Goal: Task Accomplishment & Management: Complete application form

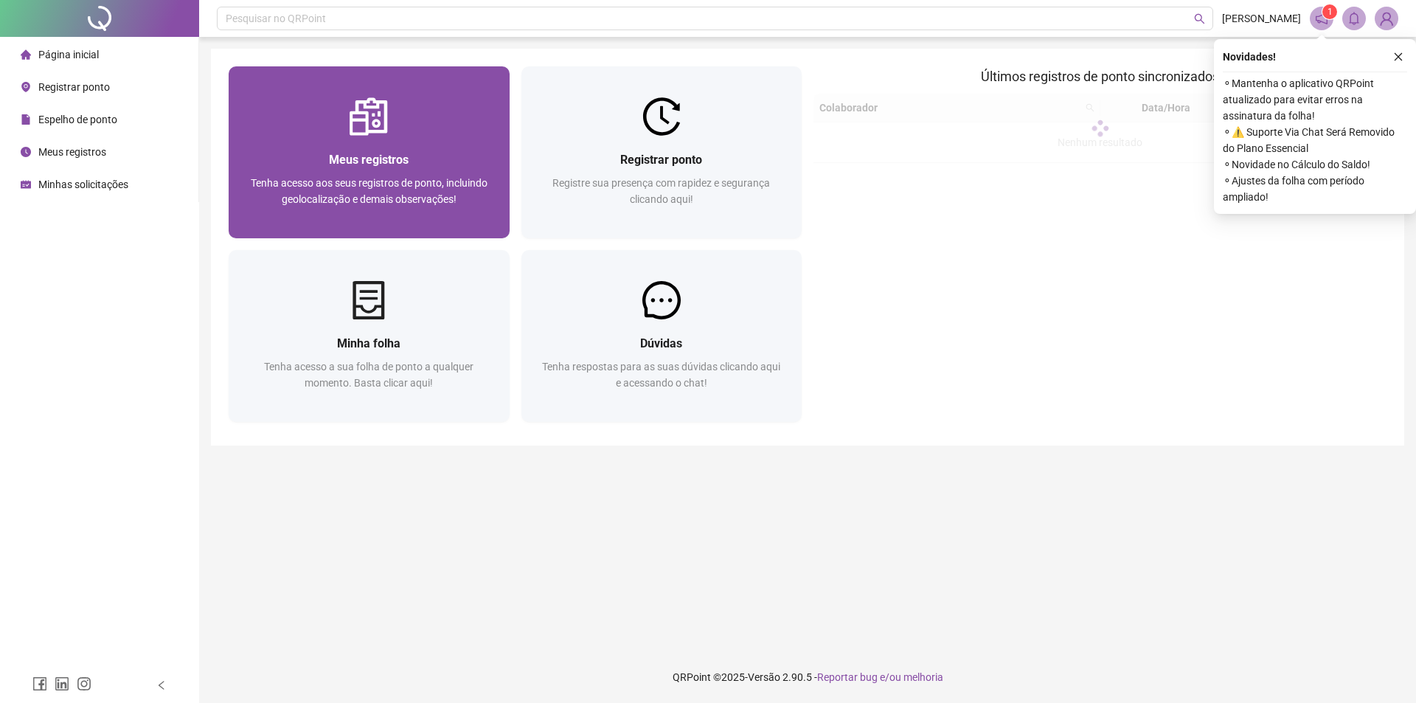
click at [460, 148] on div "Meus registros Tenha acesso aos seus registros de ponto, incluindo geolocalizaç…" at bounding box center [369, 187] width 281 height 102
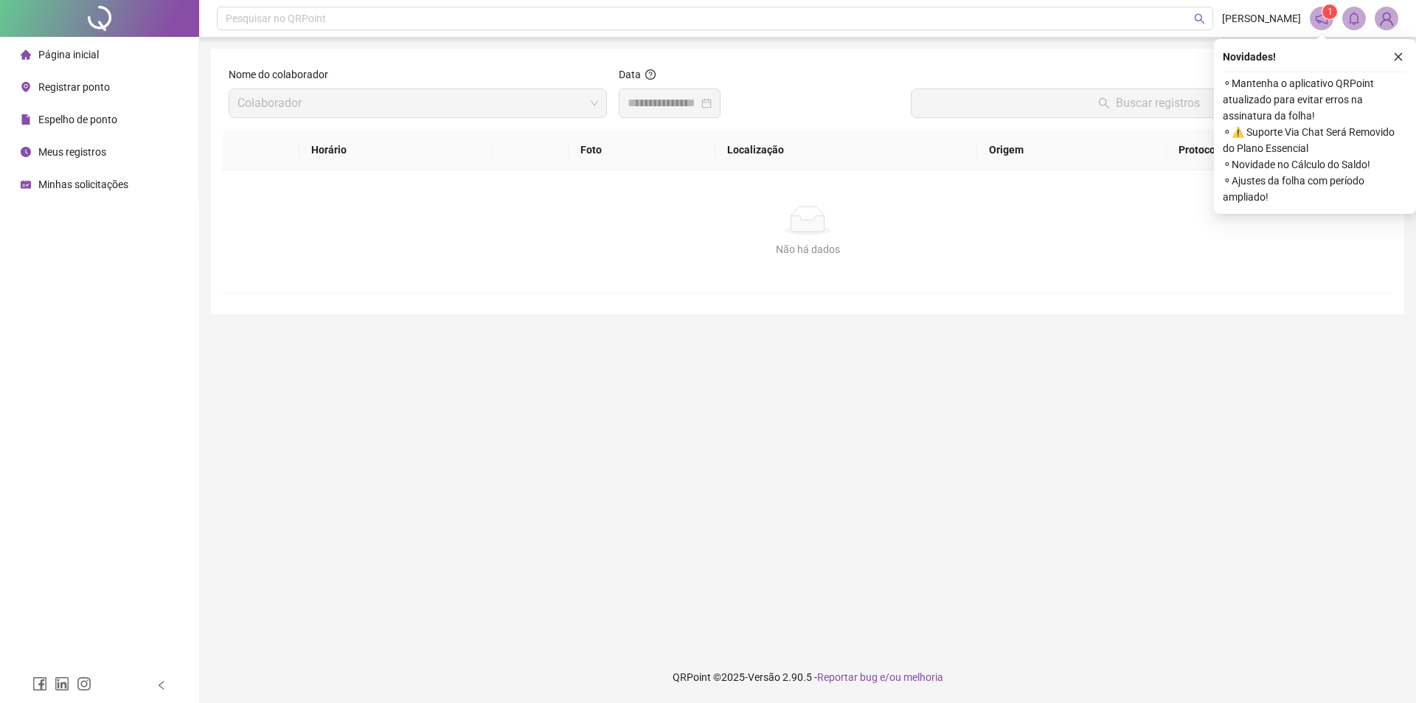
click at [698, 102] on input at bounding box center [663, 103] width 71 height 18
type input "**********"
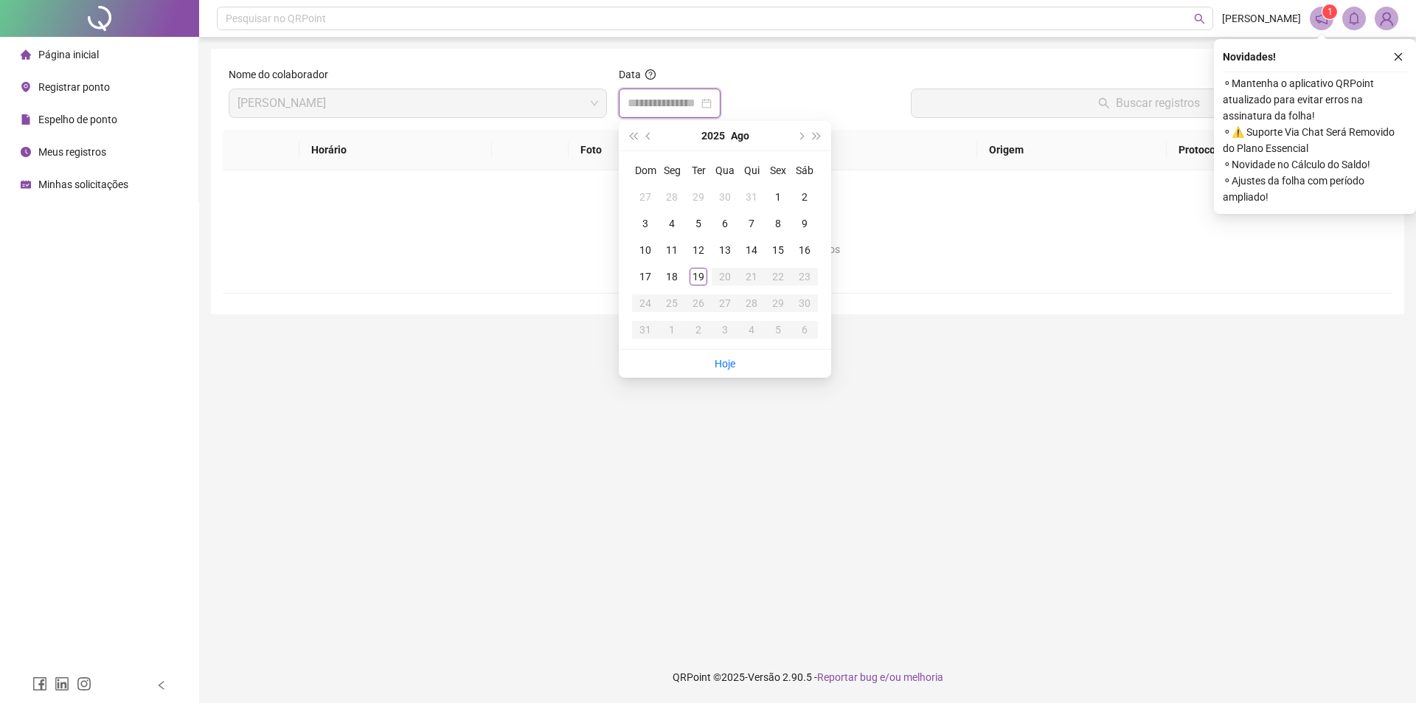
type input "**********"
click at [703, 270] on div "19" at bounding box center [698, 277] width 18 height 18
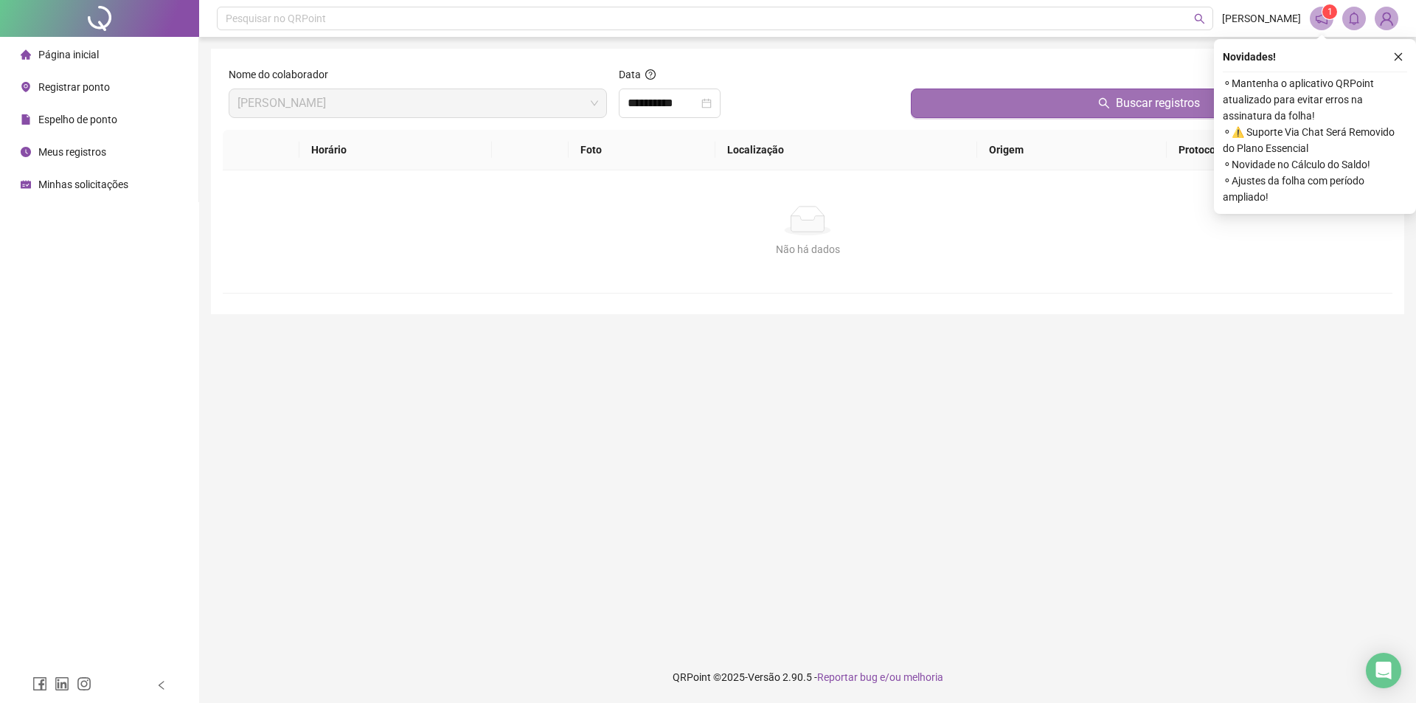
click at [914, 107] on button "Buscar registros" at bounding box center [1149, 102] width 476 height 29
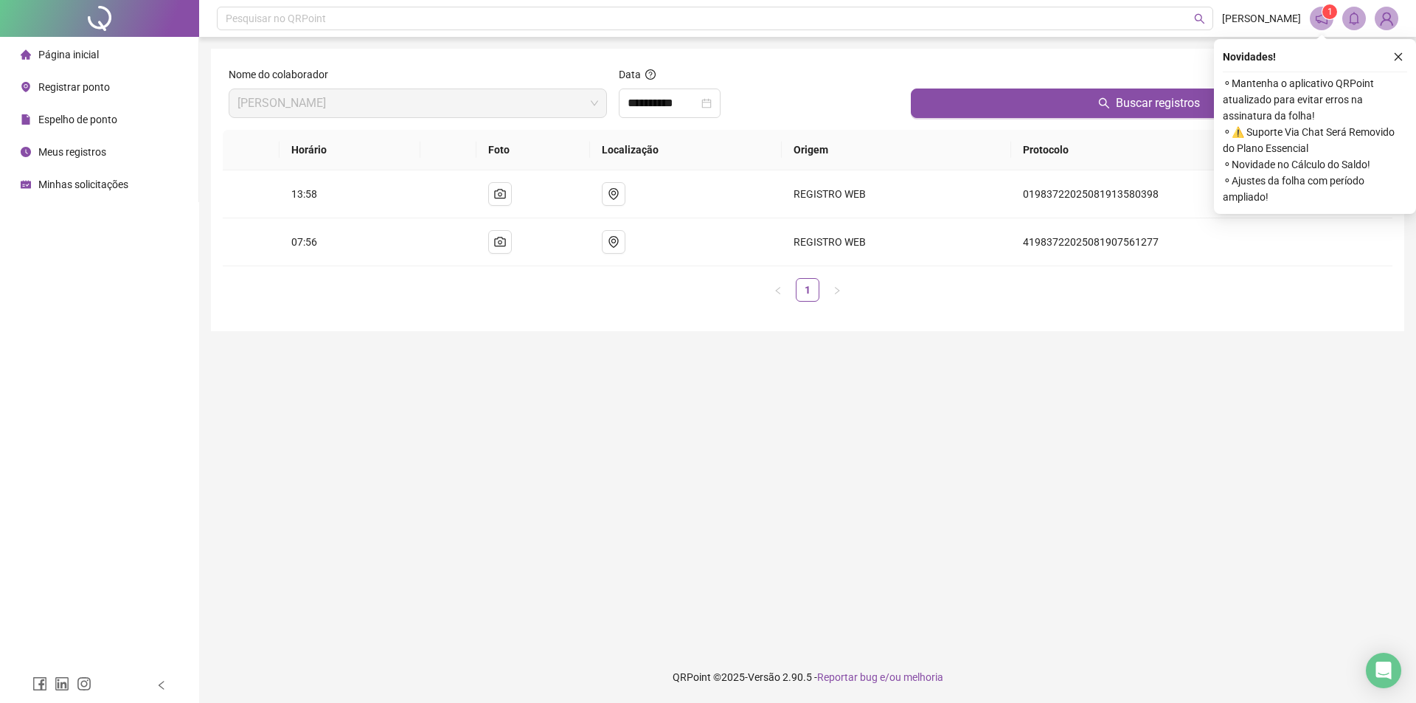
click at [71, 88] on span "Registrar ponto" at bounding box center [74, 87] width 72 height 12
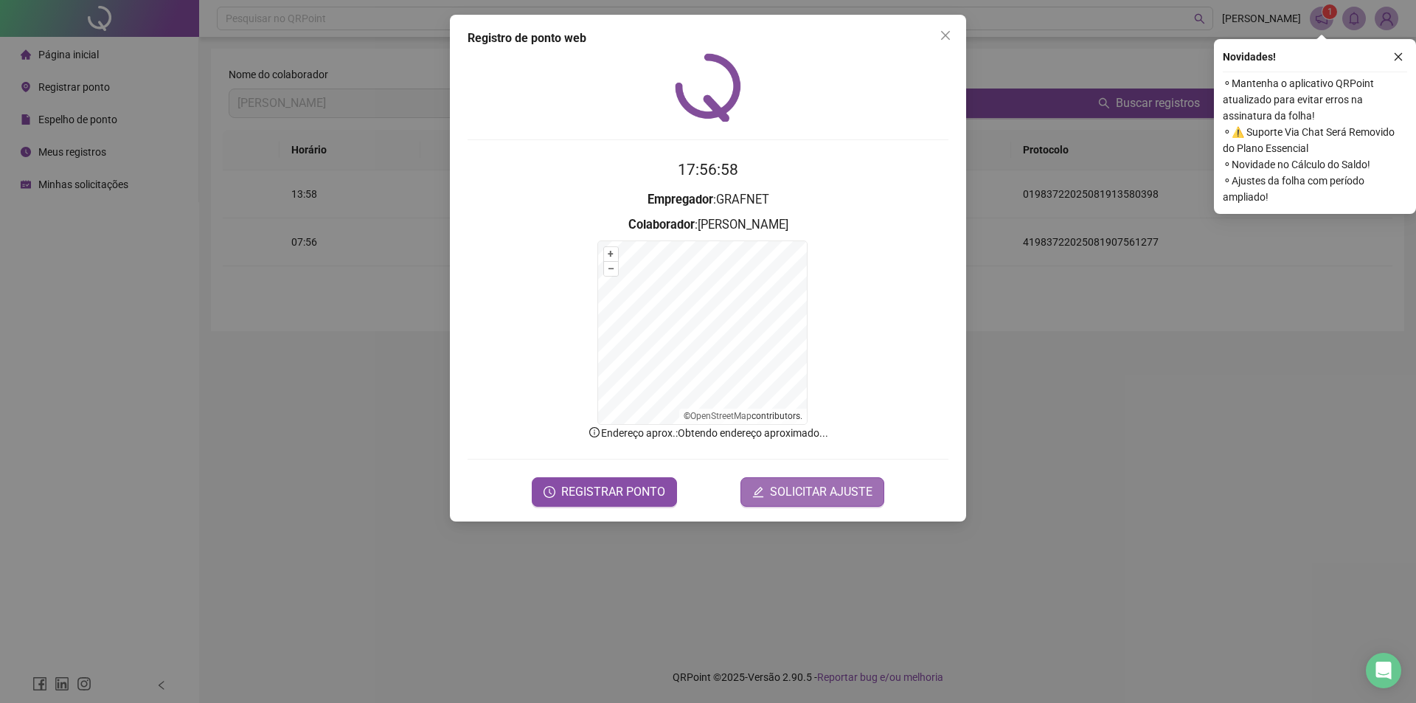
click at [824, 484] on span "SOLICITAR AJUSTE" at bounding box center [821, 492] width 102 height 18
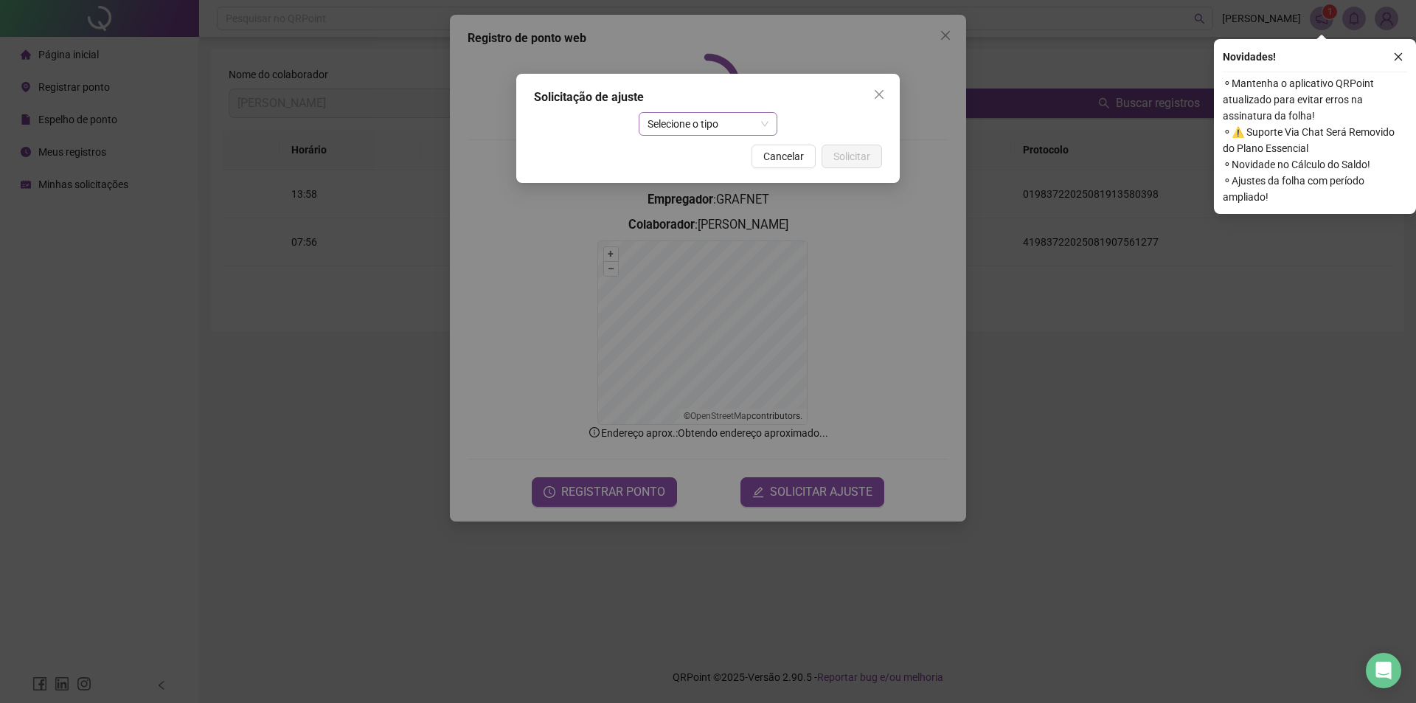
click at [688, 129] on span "Selecione o tipo" at bounding box center [708, 124] width 122 height 22
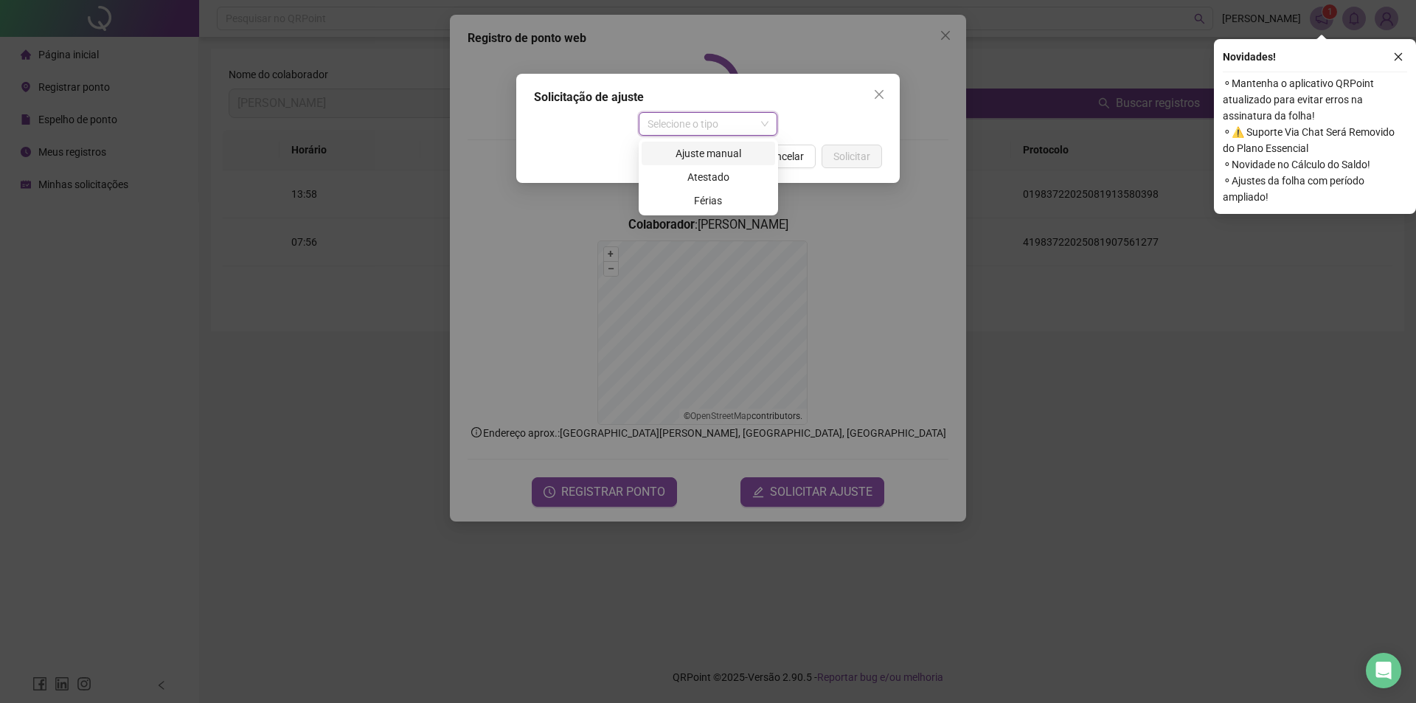
click at [695, 159] on div "Ajuste manual" at bounding box center [708, 153] width 116 height 16
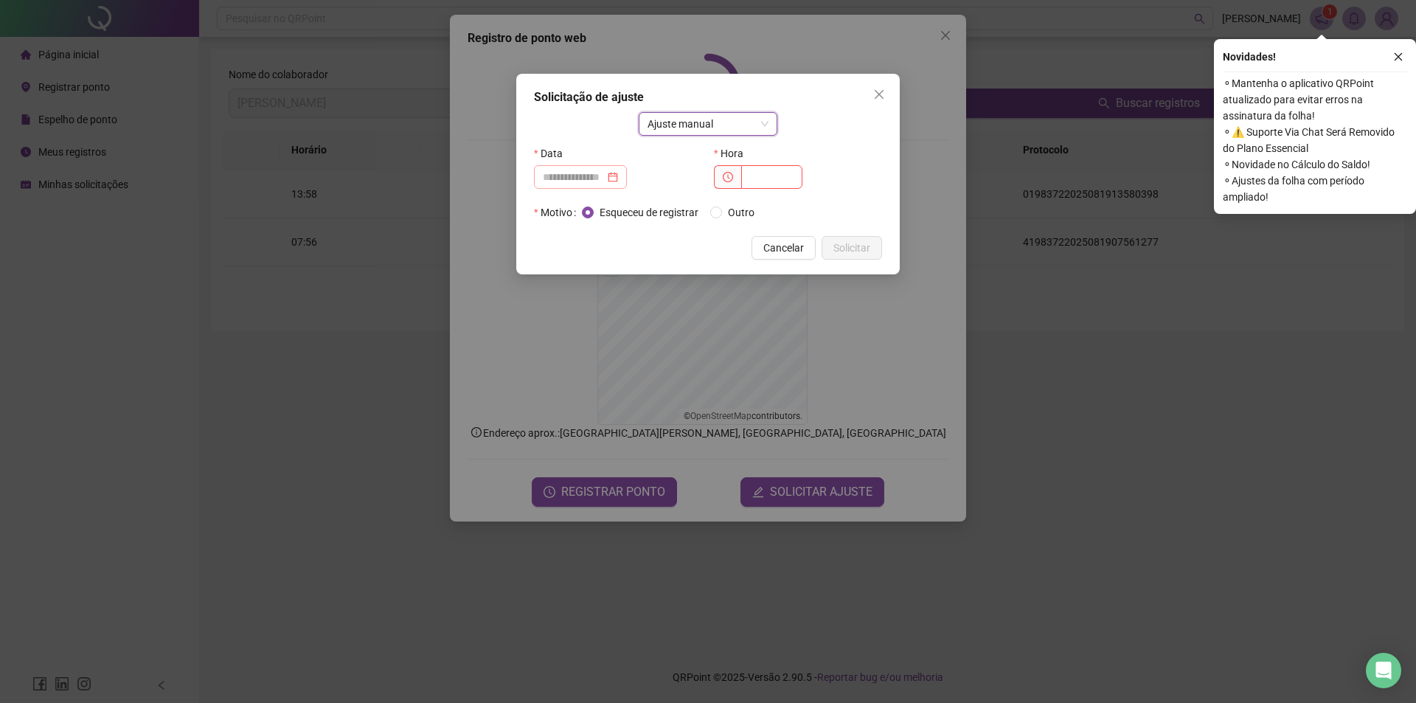
click at [583, 168] on div at bounding box center [580, 177] width 93 height 24
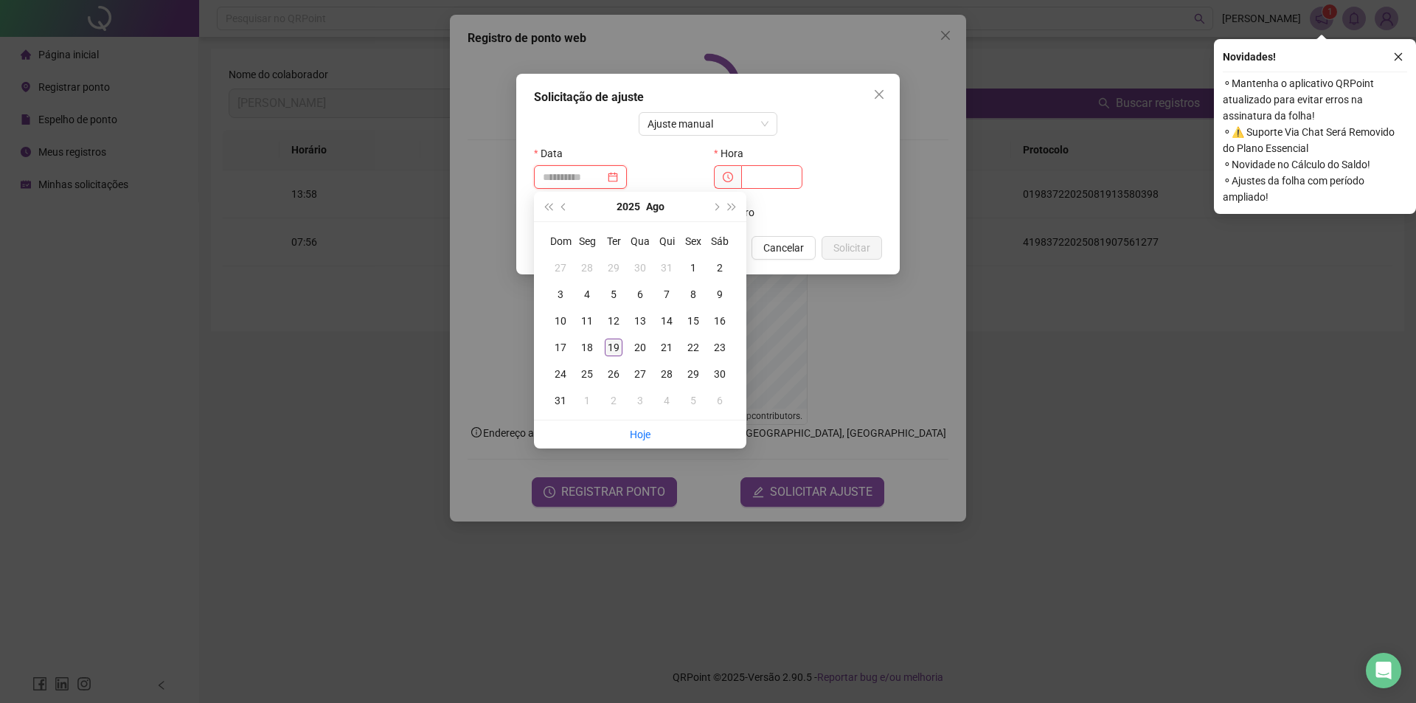
type input "**********"
click at [613, 350] on div "19" at bounding box center [614, 347] width 18 height 18
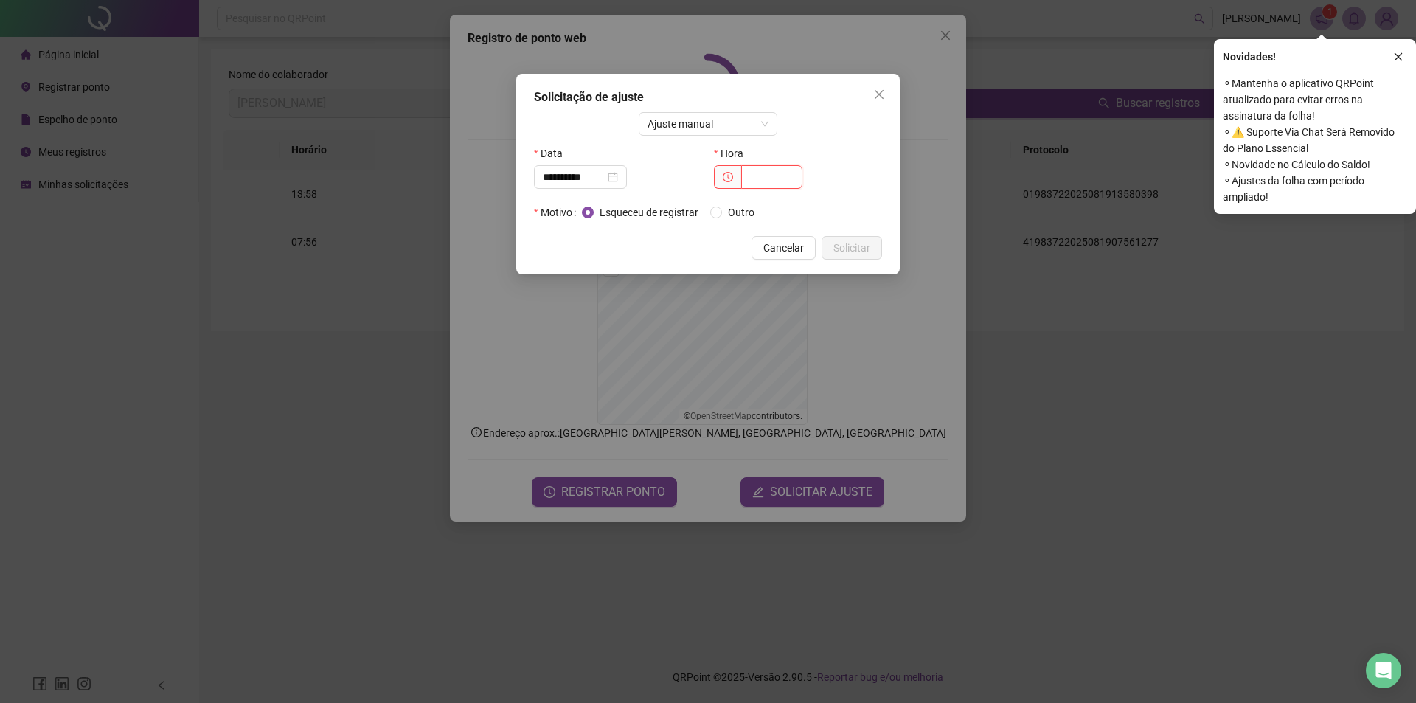
click at [767, 167] on input "text" at bounding box center [771, 177] width 61 height 24
type input "*****"
click at [853, 249] on span "Solicitar" at bounding box center [851, 248] width 37 height 16
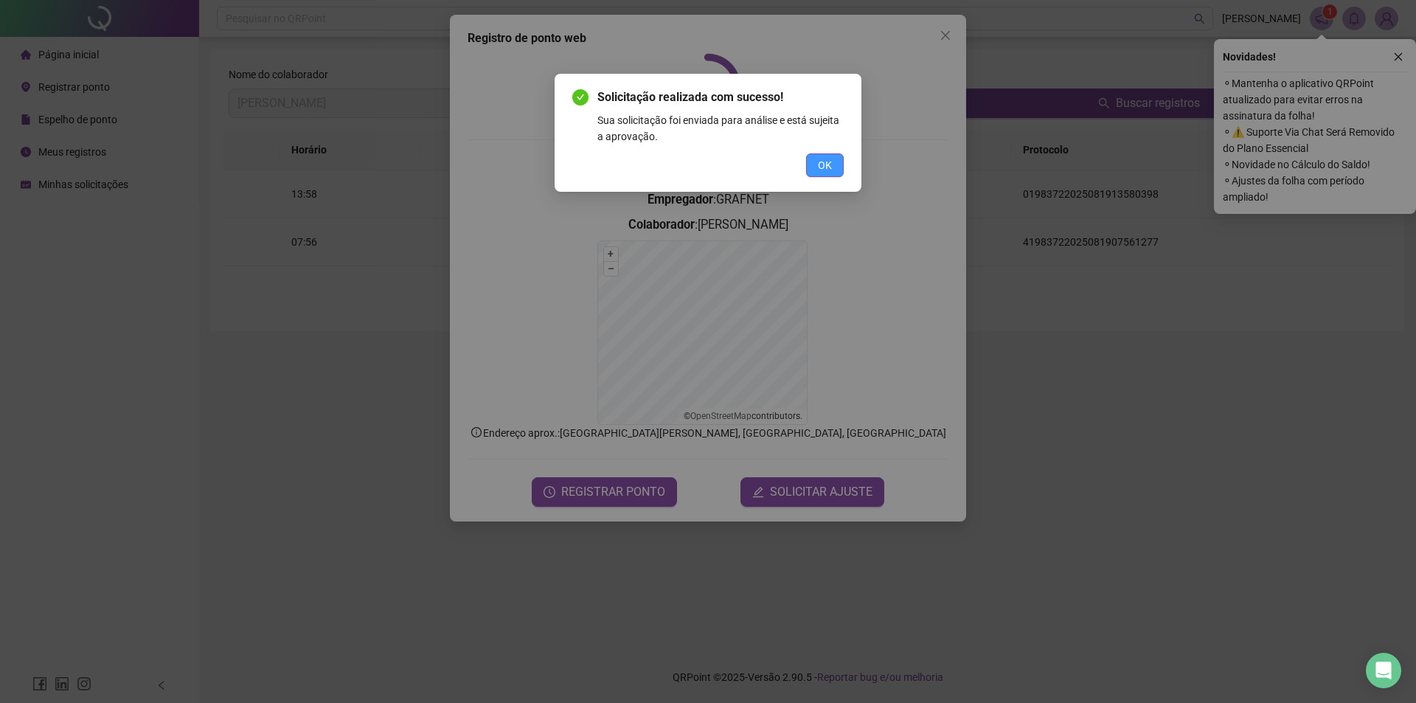
click at [816, 170] on button "OK" at bounding box center [825, 165] width 38 height 24
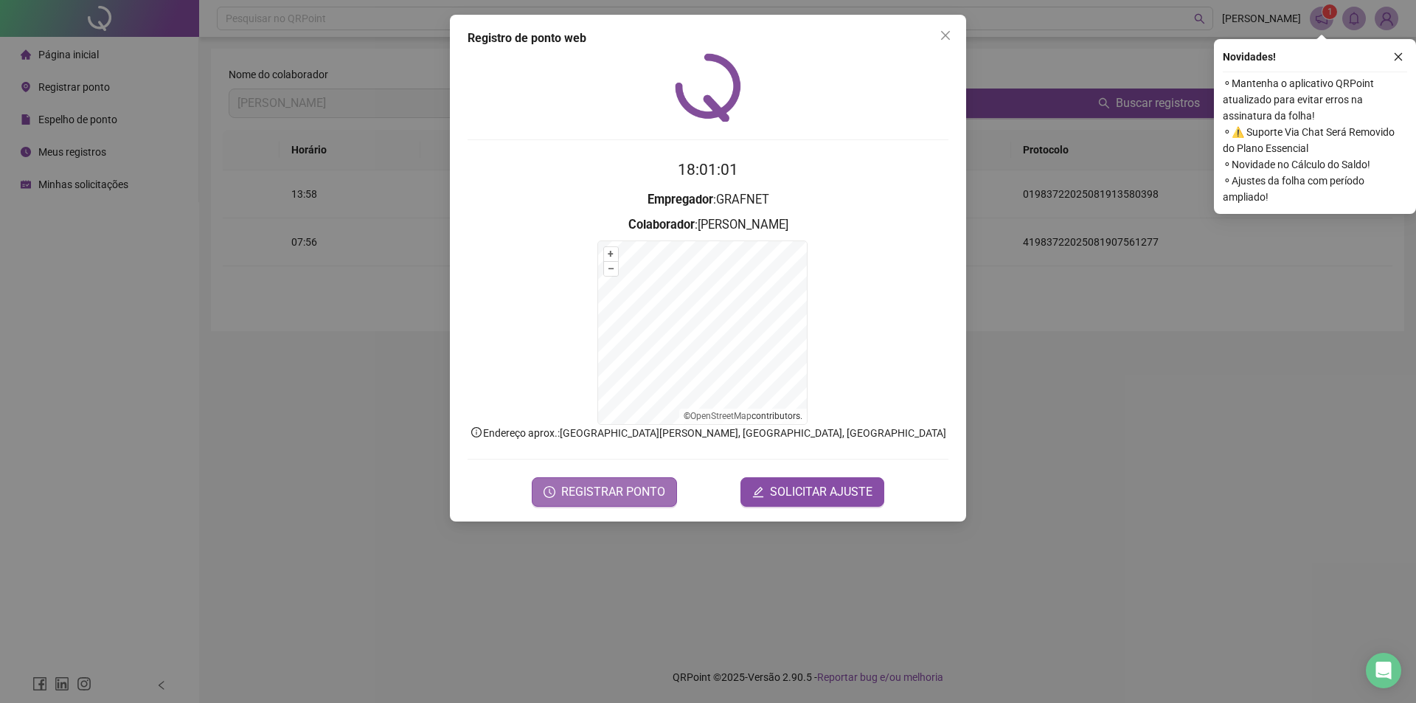
click at [625, 492] on span "REGISTRAR PONTO" at bounding box center [613, 492] width 104 height 18
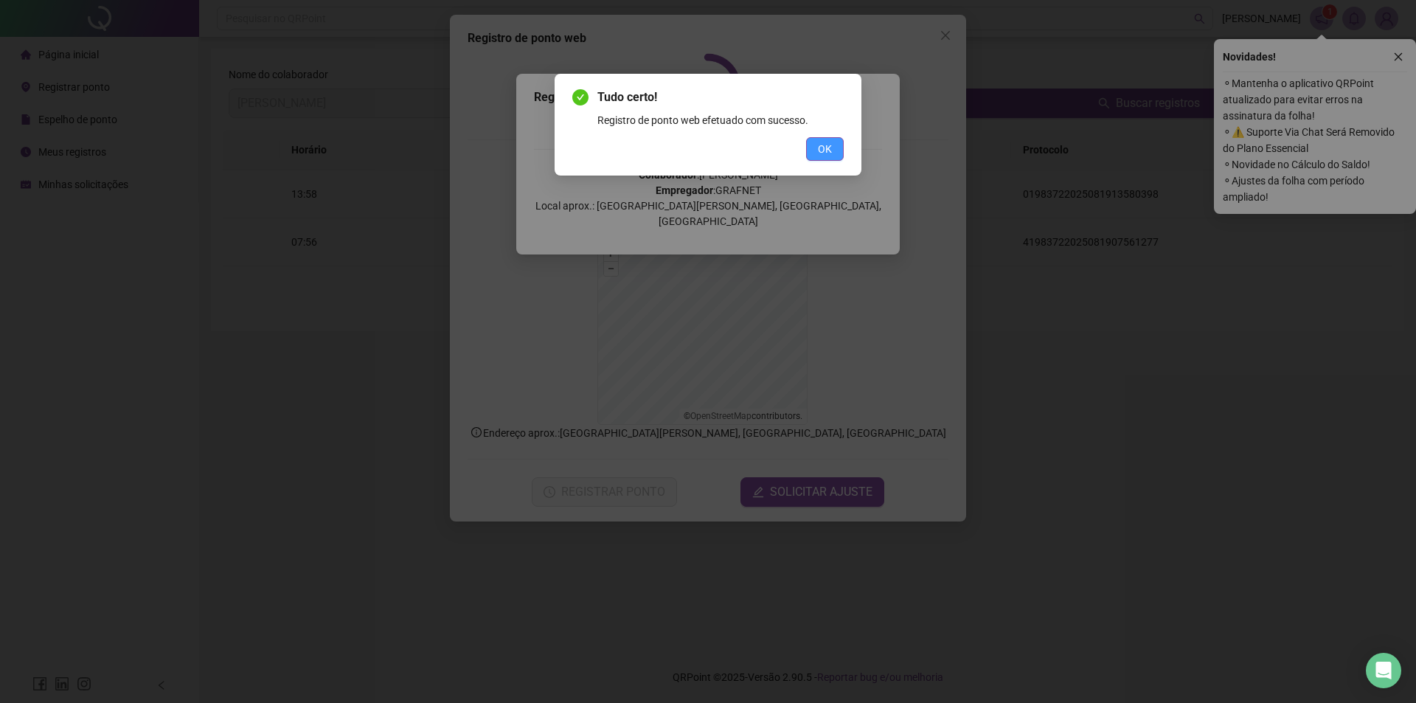
click at [823, 157] on button "OK" at bounding box center [825, 149] width 38 height 24
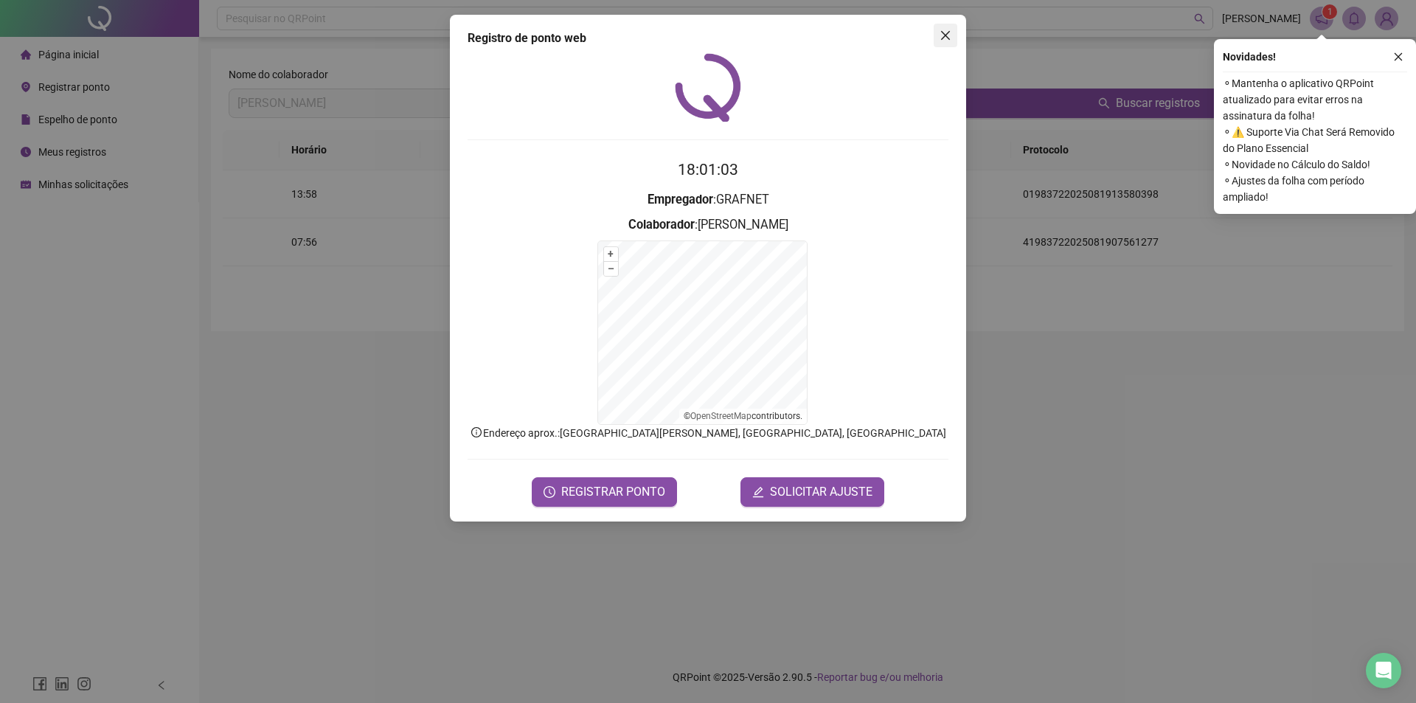
drag, startPoint x: 943, startPoint y: 49, endPoint x: 945, endPoint y: 35, distance: 13.4
click at [943, 48] on div "Registro de ponto web 18:01:03 Empregador : GRAFNET Colaborador : [PERSON_NAME]…" at bounding box center [708, 268] width 516 height 507
click at [945, 34] on icon "close" at bounding box center [945, 35] width 9 height 9
